Goal: Transaction & Acquisition: Purchase product/service

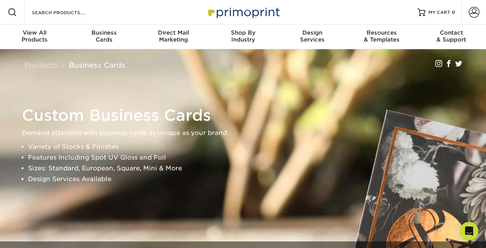
scroll to position [77, 0]
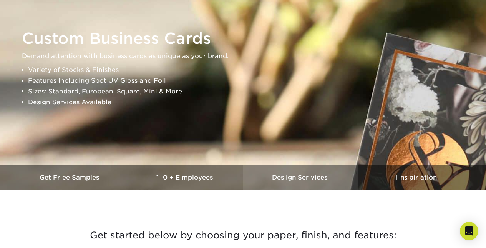
click at [289, 182] on link "Design Services" at bounding box center [300, 177] width 115 height 26
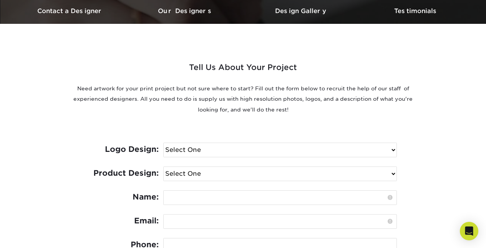
scroll to position [307, 0]
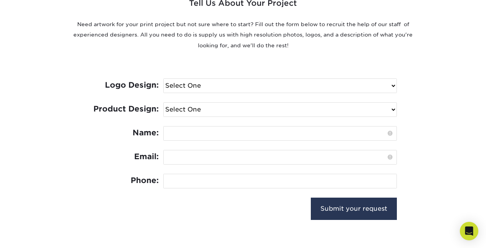
click at [234, 84] on select "Select One I need a logo design: $300 No thank you" at bounding box center [280, 86] width 233 height 14
select select "No Logo"
click at [164, 79] on select "Select One I need a logo design: $300 No thank you" at bounding box center [280, 86] width 233 height 14
click at [227, 109] on select "Select One Logo Design Only Design Edits Banner Design: $50.00 Bookmark Design:…" at bounding box center [280, 110] width 233 height 14
click at [47, 65] on div "Tell Us About Your Project Need artwork for your print project but not sure whe…" at bounding box center [243, 98] width 461 height 277
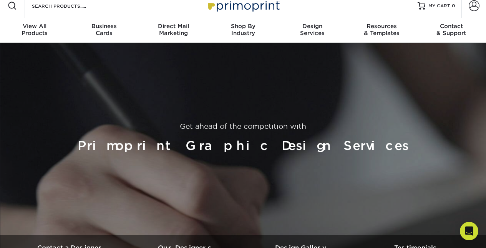
scroll to position [0, 0]
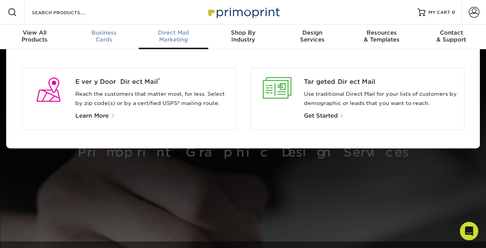
click at [109, 36] on div "Business Cards" at bounding box center [105, 36] width 70 height 14
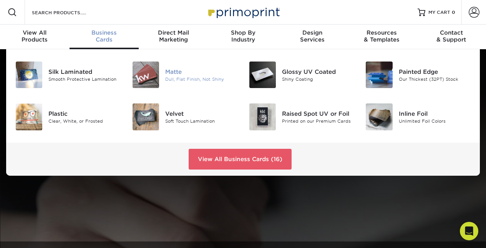
click at [171, 70] on div "Matte" at bounding box center [201, 71] width 72 height 8
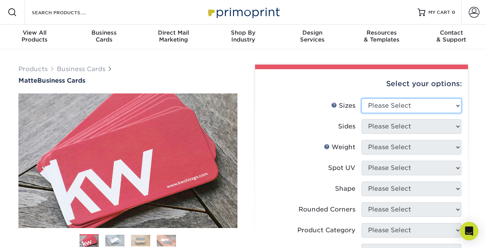
click at [428, 103] on select "Please Select 1.5" x 3.5" - Mini 1.75" x 3.5" - Mini 2" x 2" - Square 2" x 3" -…" at bounding box center [412, 105] width 100 height 15
select select "2.00x3.50"
click at [362, 98] on select "Please Select 1.5" x 3.5" - Mini 1.75" x 3.5" - Mini 2" x 2" - Square 2" x 3" -…" at bounding box center [412, 105] width 100 height 15
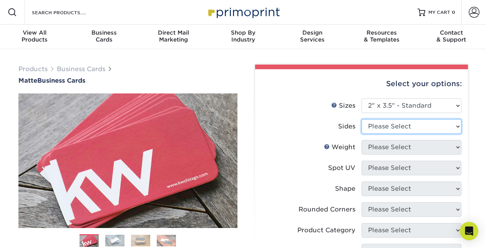
click at [425, 126] on select "Please Select Print Both Sides Print Front Only" at bounding box center [412, 126] width 100 height 15
select select "13abbda7-1d64-4f25-8bb2-c179b224825d"
click at [362, 119] on select "Please Select Print Both Sides Print Front Only" at bounding box center [412, 126] width 100 height 15
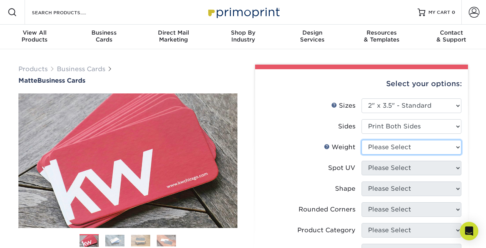
click at [420, 148] on select "Please Select 16PT 14PT" at bounding box center [412, 147] width 100 height 15
select select "16PT"
click at [362, 140] on select "Please Select 16PT 14PT" at bounding box center [412, 147] width 100 height 15
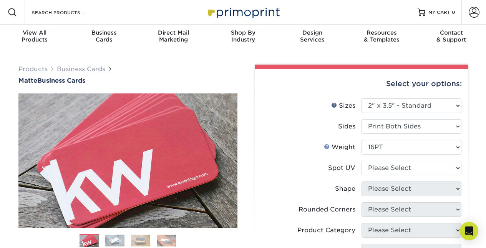
click at [327, 148] on link "Weight Help" at bounding box center [327, 146] width 6 height 6
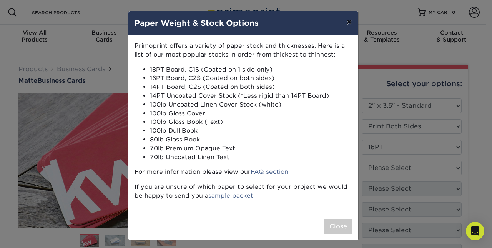
click at [348, 23] on button "×" at bounding box center [349, 22] width 18 height 22
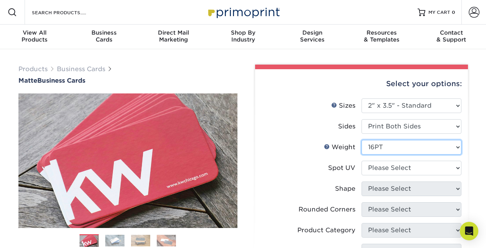
click at [390, 149] on select "Please Select 16PT 14PT" at bounding box center [412, 147] width 100 height 15
click at [391, 149] on select "Please Select 16PT 14PT" at bounding box center [412, 147] width 100 height 15
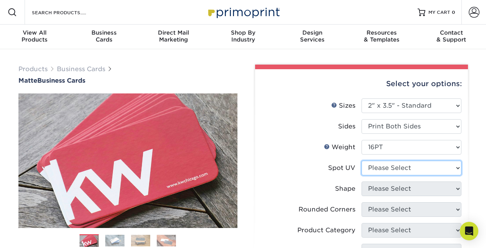
click at [400, 165] on select "Please Select No Spot UV Front and Back (Both Sides) Front Only Back Only" at bounding box center [412, 168] width 100 height 15
click at [401, 166] on select "Please Select No Spot UV Front and Back (Both Sides) Front Only Back Only" at bounding box center [412, 168] width 100 height 15
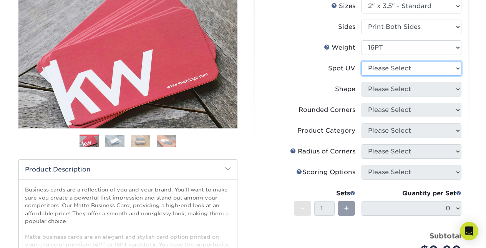
scroll to position [115, 0]
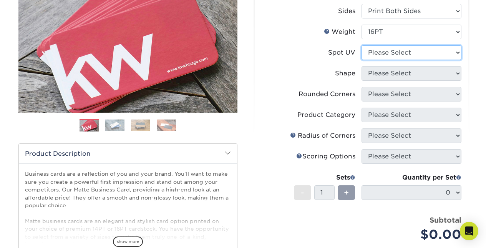
click at [374, 54] on select "Please Select No Spot UV Front and Back (Both Sides) Front Only Back Only" at bounding box center [412, 52] width 100 height 15
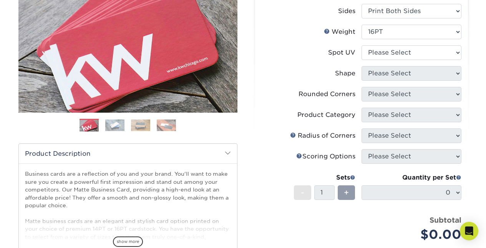
click at [294, 73] on label "Shape" at bounding box center [312, 73] width 100 height 15
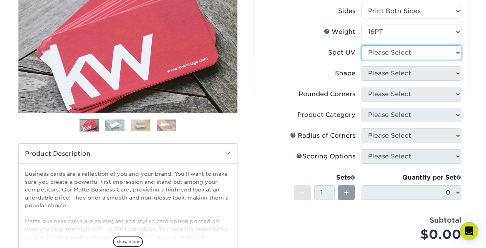
click at [447, 57] on select "Please Select No Spot UV Front and Back (Both Sides) Front Only Back Only" at bounding box center [412, 52] width 100 height 15
select select "3"
click at [362, 45] on select "Please Select No Spot UV Front and Back (Both Sides) Front Only Back Only" at bounding box center [412, 52] width 100 height 15
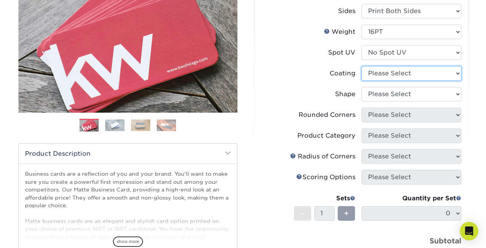
click at [416, 75] on select at bounding box center [412, 73] width 100 height 15
select select "121bb7b5-3b4d-429f-bd8d-bbf80e953313"
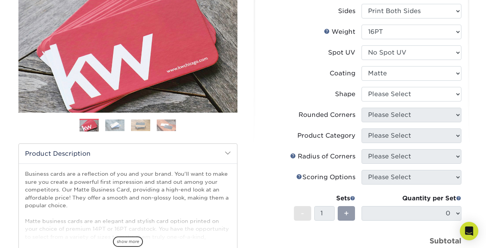
click at [362, 66] on select at bounding box center [412, 73] width 100 height 15
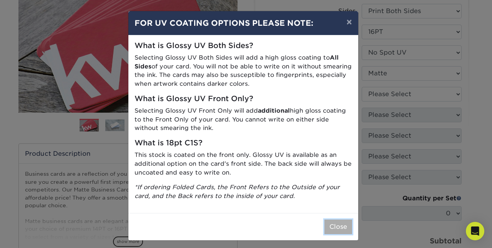
click at [332, 223] on button "Close" at bounding box center [338, 226] width 28 height 15
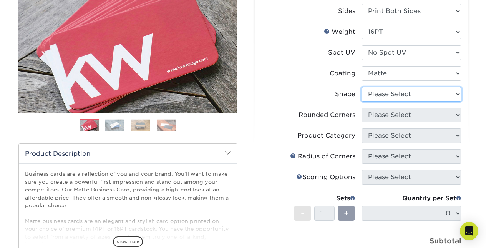
click at [403, 90] on select "Please Select Standard Oval" at bounding box center [412, 94] width 100 height 15
select select "standard"
click at [362, 87] on select "Please Select Standard Oval" at bounding box center [412, 94] width 100 height 15
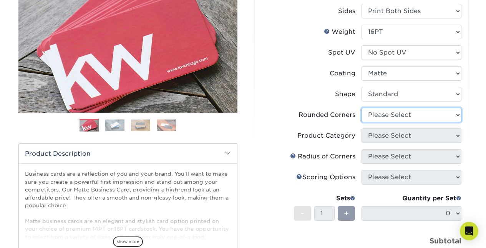
click at [393, 115] on select "Please Select Yes - Round 2 Corners Yes - Round 4 Corners No" at bounding box center [412, 115] width 100 height 15
click at [362, 108] on select "Please Select Yes - Round 2 Corners Yes - Round 4 Corners No" at bounding box center [412, 115] width 100 height 15
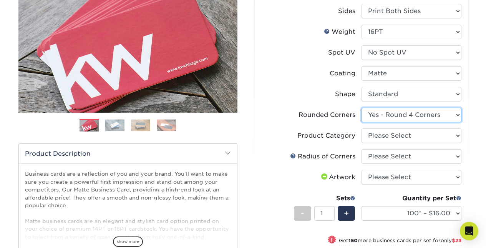
click at [410, 113] on select "Please Select Yes - Round 2 Corners Yes - Round 4 Corners No" at bounding box center [412, 115] width 100 height 15
click at [362, 108] on select "Please Select Yes - Round 2 Corners Yes - Round 4 Corners No" at bounding box center [412, 115] width 100 height 15
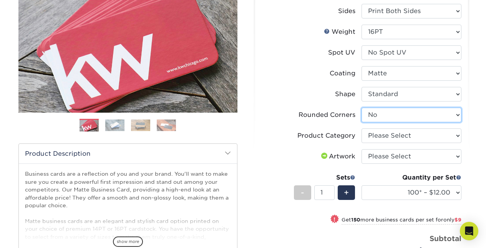
click at [394, 116] on select "Please Select Yes - Round 2 Corners Yes - Round 4 Corners No" at bounding box center [412, 115] width 100 height 15
select select "7672df9e-0e0a-464d-8e1f-920c575e4da3"
click at [362, 108] on select "Please Select Yes - Round 2 Corners Yes - Round 4 Corners No" at bounding box center [412, 115] width 100 height 15
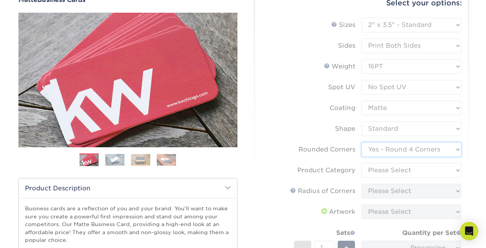
scroll to position [77, 0]
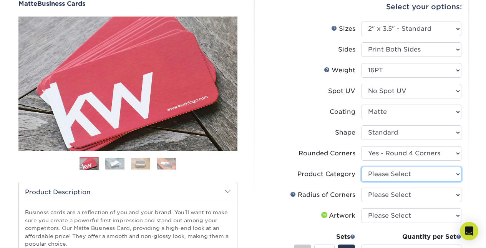
click at [398, 174] on select "Please Select Business Cards" at bounding box center [412, 174] width 100 height 15
select select "3b5148f1-0588-4f88-a218-97bcfdce65c1"
click at [362, 167] on select "Please Select Business Cards" at bounding box center [412, 174] width 100 height 15
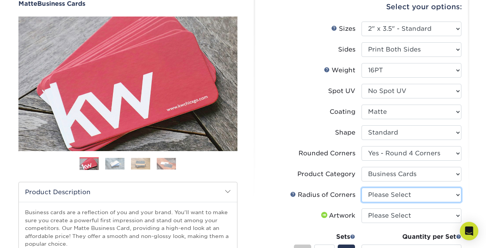
click at [403, 197] on select "Please Select Rounded 1/8" Rounded 1/4"" at bounding box center [412, 194] width 100 height 15
select select "589680c7-ee9a-431b-9d12-d7aeb1386a97"
click at [362, 187] on select "Please Select Rounded 1/8" Rounded 1/4"" at bounding box center [412, 194] width 100 height 15
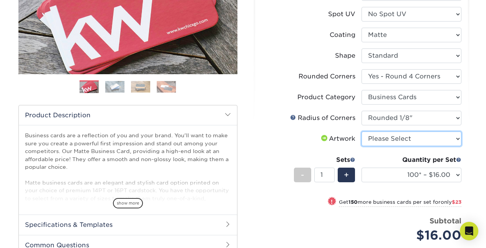
click at [373, 139] on select "Please Select I will upload files I need a design - $100" at bounding box center [412, 138] width 100 height 15
select select "upload"
click at [362, 131] on select "Please Select I will upload files I need a design - $100" at bounding box center [412, 138] width 100 height 15
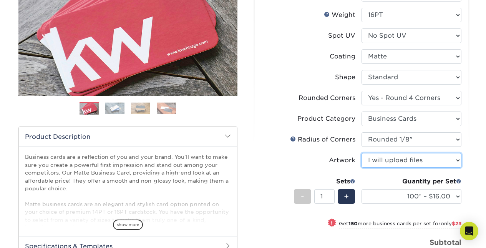
scroll to position [192, 0]
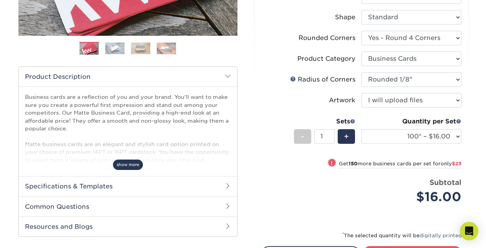
click at [131, 164] on span "show more" at bounding box center [128, 164] width 30 height 10
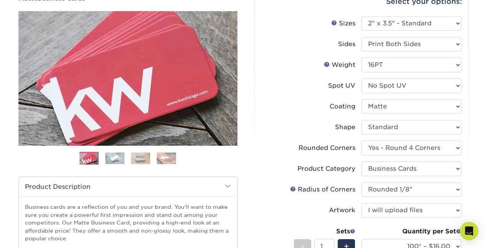
scroll to position [269, 0]
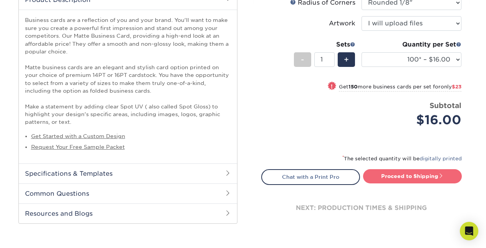
click at [433, 177] on link "Proceed to Shipping" at bounding box center [412, 176] width 99 height 14
type input "Set 1"
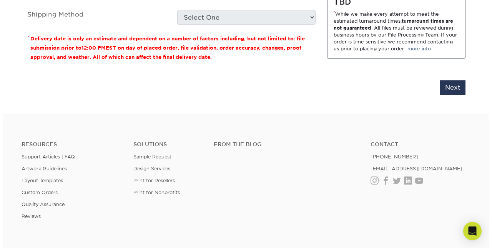
scroll to position [536, 0]
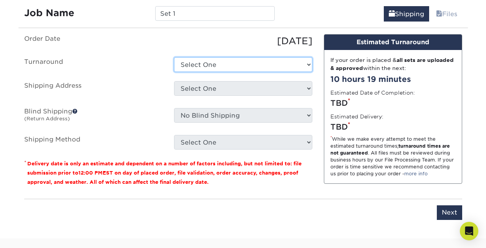
click at [222, 63] on select "Select One 2-4 Business Days 2 Day Next Business Day" at bounding box center [243, 64] width 138 height 15
select select "1a14f52c-e88e-4b57-988e-4a9ef63b1916"
click at [174, 57] on select "Select One 2-4 Business Days 2 Day Next Business Day" at bounding box center [243, 64] width 138 height 15
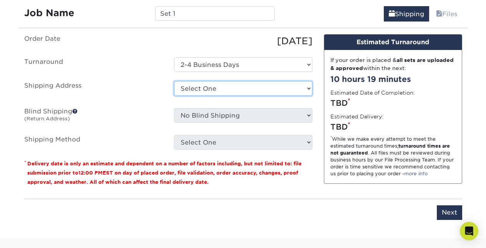
click at [223, 90] on select "Select One + Add New Address - Login" at bounding box center [243, 88] width 138 height 15
select select "newaddress"
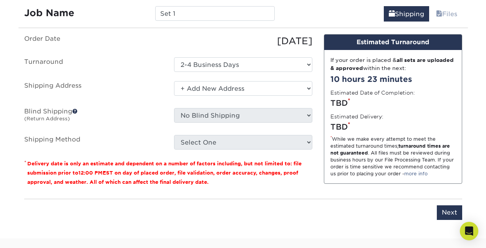
click at [174, 81] on select "Select One + Add New Address - Login" at bounding box center [243, 88] width 138 height 15
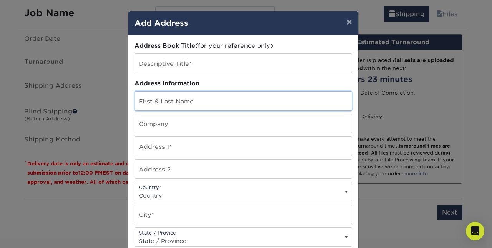
click at [227, 94] on input "text" at bounding box center [243, 100] width 217 height 19
type input "Sampson"
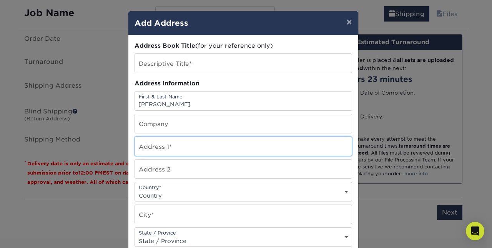
type input "14943 S Parowan Way"
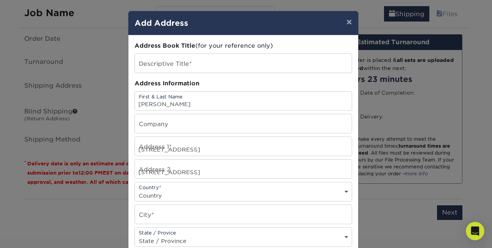
type input "Draper"
type input "84020"
type input "aws.sampson@gmail.com"
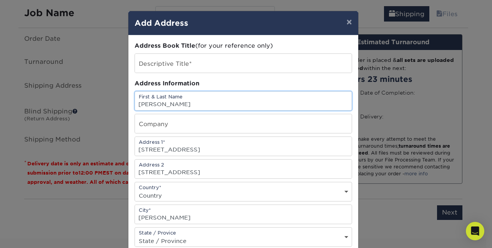
scroll to position [0, 0]
drag, startPoint x: 186, startPoint y: 106, endPoint x: 134, endPoint y: 109, distance: 52.0
click at [135, 109] on input "Sampson" at bounding box center [243, 100] width 217 height 19
type input "Alex Sampson"
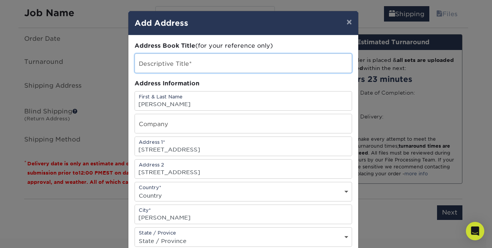
click at [173, 70] on input "text" at bounding box center [243, 63] width 217 height 19
type input "A"
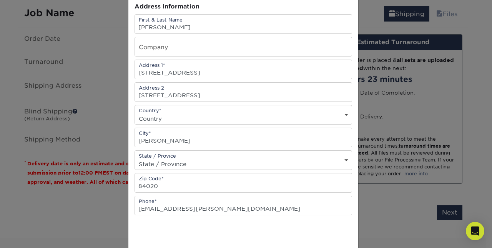
type input "Residential Home"
click at [209, 163] on select "State / Province Alabama Alaska Arizona Arkansas California Colorado Connecticu…" at bounding box center [243, 163] width 217 height 11
select select "UT"
click at [135, 158] on select "State / Province Alabama Alaska Arizona Arkansas California Colorado Connecticu…" at bounding box center [243, 163] width 217 height 11
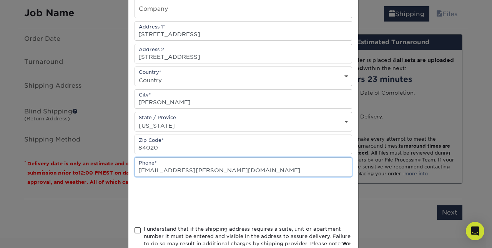
scroll to position [0, 0]
drag, startPoint x: 219, startPoint y: 170, endPoint x: 127, endPoint y: 168, distance: 92.2
click at [128, 168] on div "Address Book Title (for your reference only) Descriptive Title* Residential Hom…" at bounding box center [243, 92] width 230 height 344
click at [177, 168] on input "3853866086" at bounding box center [243, 167] width 217 height 19
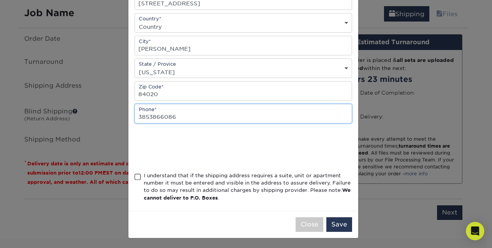
scroll to position [170, 0]
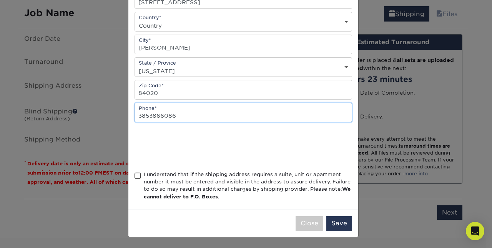
type input "3853866086"
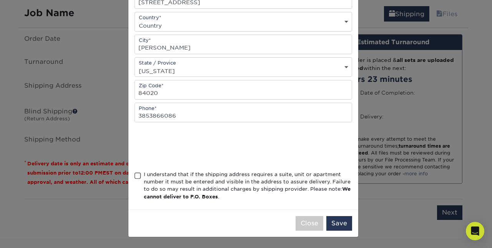
click at [135, 176] on span at bounding box center [137, 175] width 7 height 7
click at [0, 0] on input "I understand that if the shipping address requires a suite, unit or apartment n…" at bounding box center [0, 0] width 0 height 0
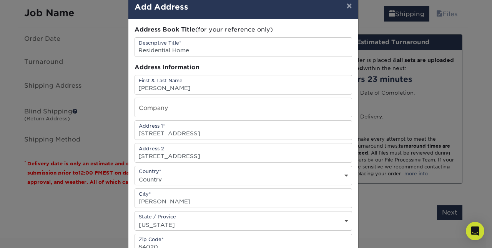
scroll to position [0, 0]
click at [167, 106] on input "text" at bounding box center [243, 107] width 217 height 19
type input "Lifeline Disaster Restoration"
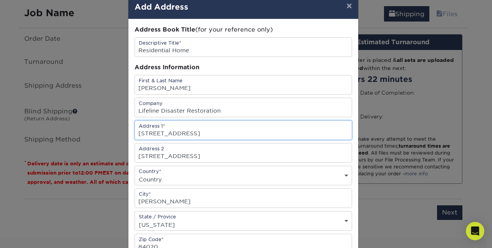
click at [204, 121] on input "14943 S Parowan Way" at bounding box center [243, 130] width 217 height 19
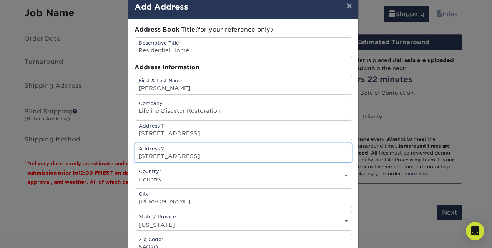
click at [291, 149] on input "14943 S Parowan Way" at bounding box center [243, 152] width 217 height 19
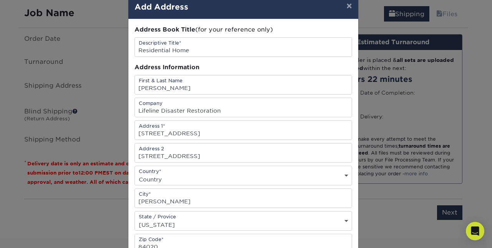
click at [300, 177] on select "Country United States Canada ----------------------------- Afghanistan Albania …" at bounding box center [243, 179] width 217 height 11
click at [316, 186] on div "Address Book Title (for your reference only) Descriptive Title* Residential Hom…" at bounding box center [242, 191] width 217 height 332
click at [302, 183] on select "Country United States Canada ----------------------------- Afghanistan Albania …" at bounding box center [243, 179] width 217 height 11
select select "US"
click at [135, 174] on select "Country United States Canada ----------------------------- Afghanistan Albania …" at bounding box center [243, 179] width 217 height 11
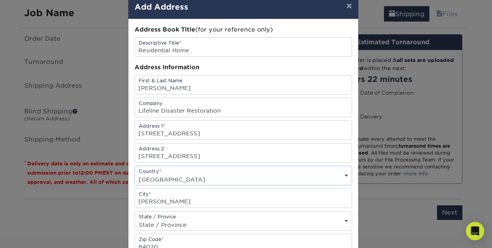
click at [278, 25] on div "Address Book Title (for your reference only) Descriptive Title* Residential Hom…" at bounding box center [243, 191] width 230 height 344
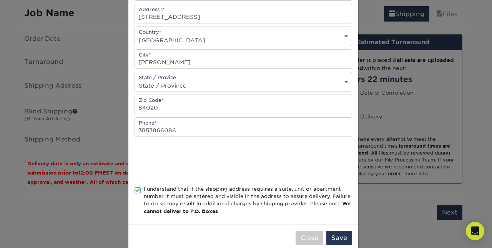
scroll to position [170, 0]
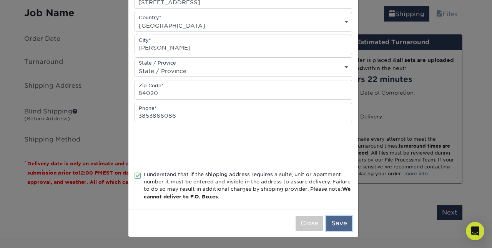
click at [343, 222] on button "Save" at bounding box center [339, 223] width 26 height 15
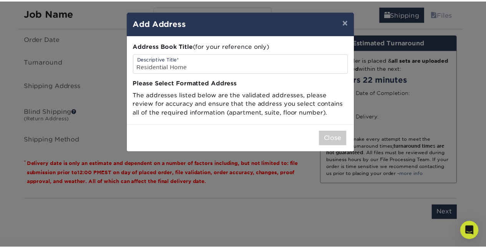
scroll to position [0, 0]
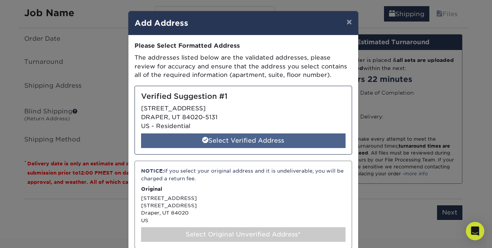
click at [245, 144] on div "Select Verified Address" at bounding box center [243, 140] width 204 height 15
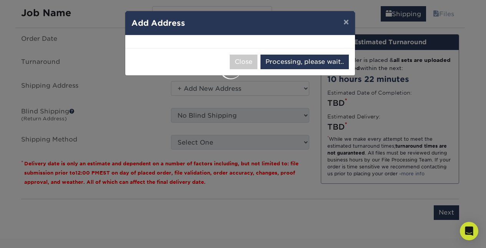
select select "286328"
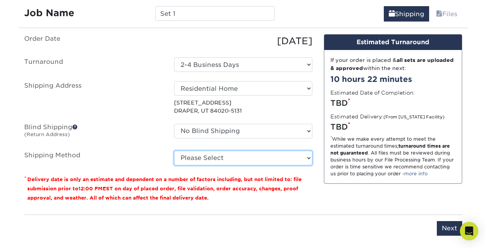
click at [213, 157] on select "Please Select Ground Shipping (+$7.84) 3 Day Shipping Service (+$20.04) 2 Day A…" at bounding box center [243, 158] width 138 height 15
select select "03"
click at [174, 151] on select "Please Select Ground Shipping (+$7.84) 3 Day Shipping Service (+$20.04) 2 Day A…" at bounding box center [243, 158] width 138 height 15
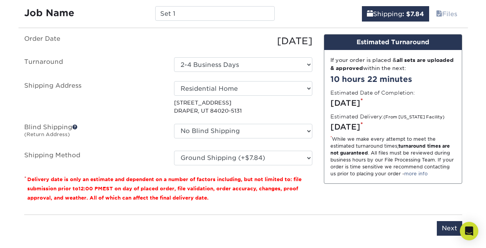
click at [247, 182] on p "* Delivery date is only an estimate and dependent on a number of factors includ…" at bounding box center [168, 188] width 288 height 28
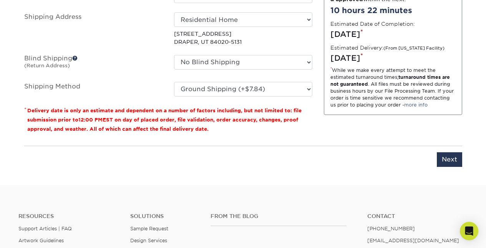
scroll to position [574, 0]
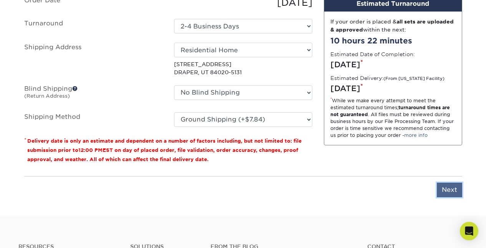
click at [449, 196] on input "Next" at bounding box center [449, 189] width 25 height 15
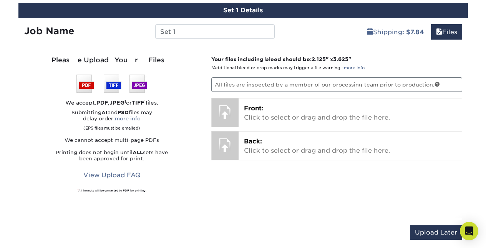
scroll to position [497, 0]
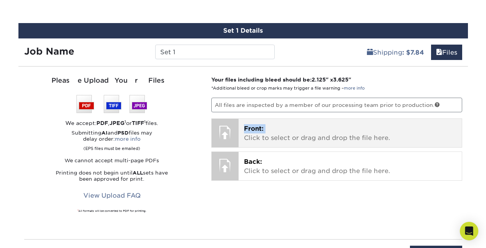
drag, startPoint x: 240, startPoint y: 139, endPoint x: 238, endPoint y: 144, distance: 6.1
click at [238, 144] on div "Front: Click to select or drag and drop the file here. Choose file Front: valer…" at bounding box center [336, 132] width 251 height 29
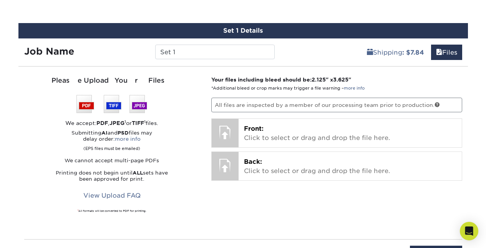
drag, startPoint x: 238, startPoint y: 144, endPoint x: 198, endPoint y: 144, distance: 40.0
click at [198, 144] on p "Submitting AI and PSD files may delay order: more info (EPS files must be email…" at bounding box center [112, 141] width 176 height 22
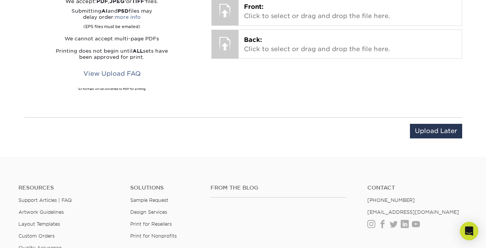
scroll to position [459, 0]
